Goal: Information Seeking & Learning: Learn about a topic

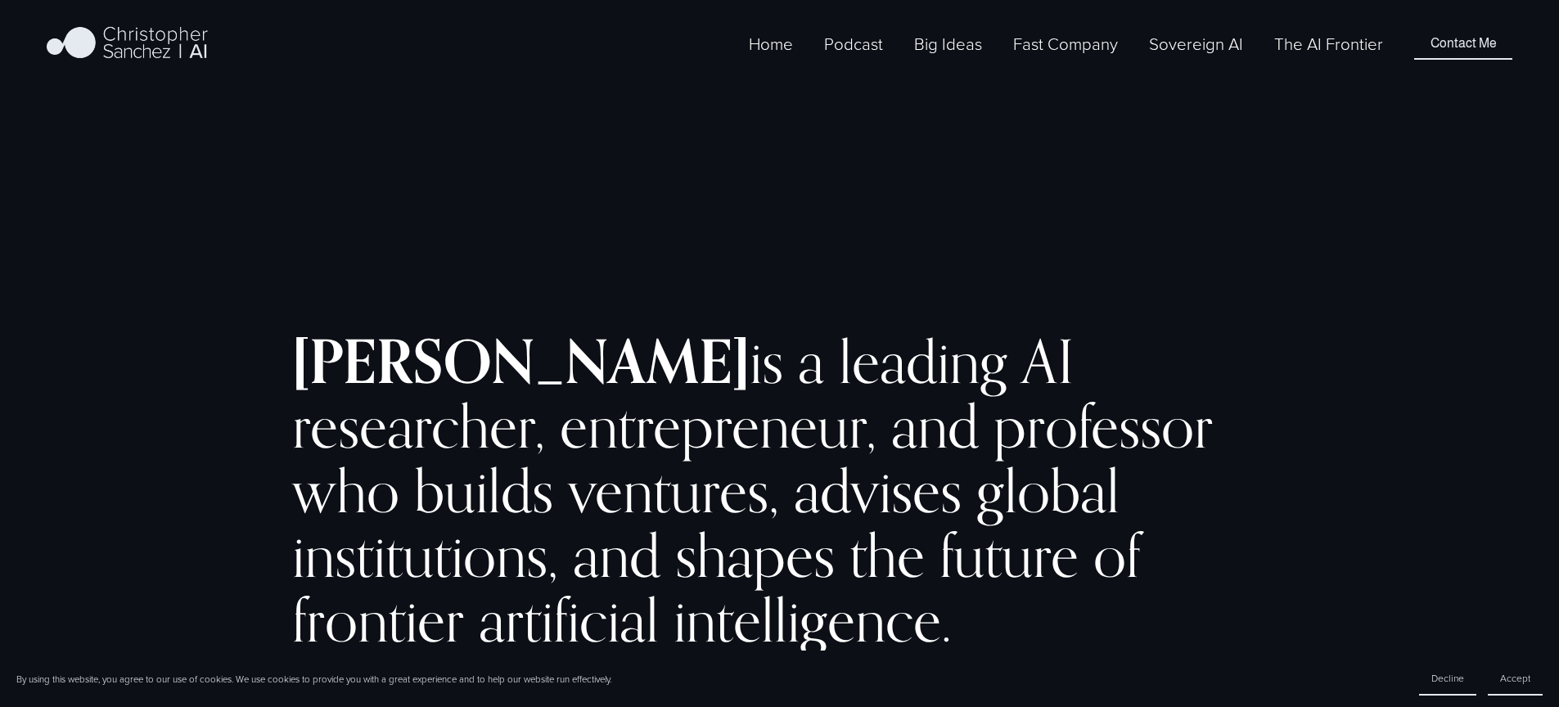
click at [1346, 57] on link "The AI Frontier" at bounding box center [1328, 43] width 109 height 27
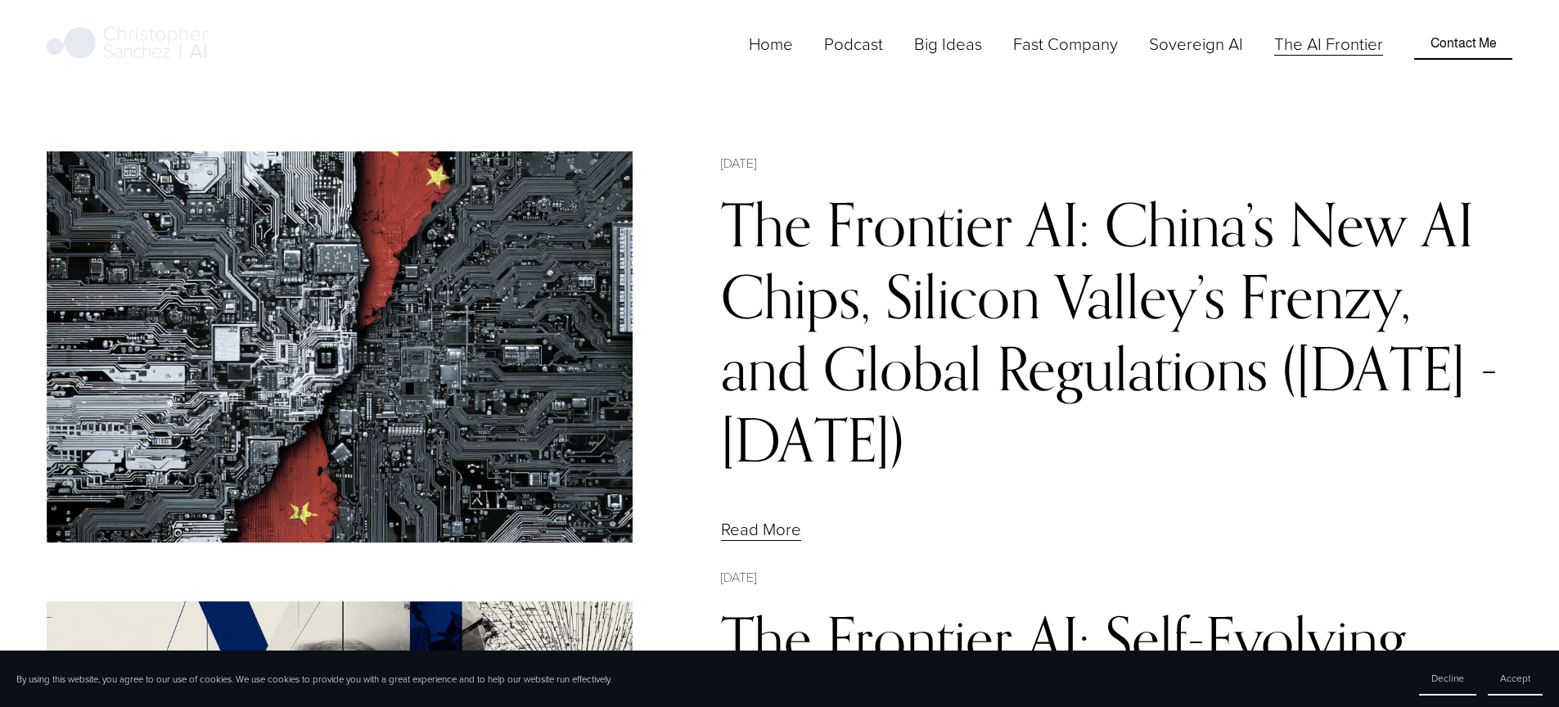
click at [787, 277] on link "The Frontier AI: China’s New AI Chips, Silicon Valley’s Frenzy, and Global Regu…" at bounding box center [1110, 331] width 778 height 287
